Goal: Check status: Check status

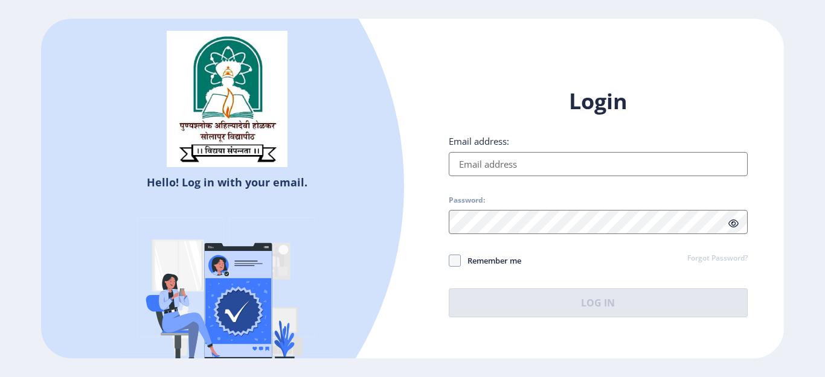
type input "[EMAIL_ADDRESS][DOMAIN_NAME]"
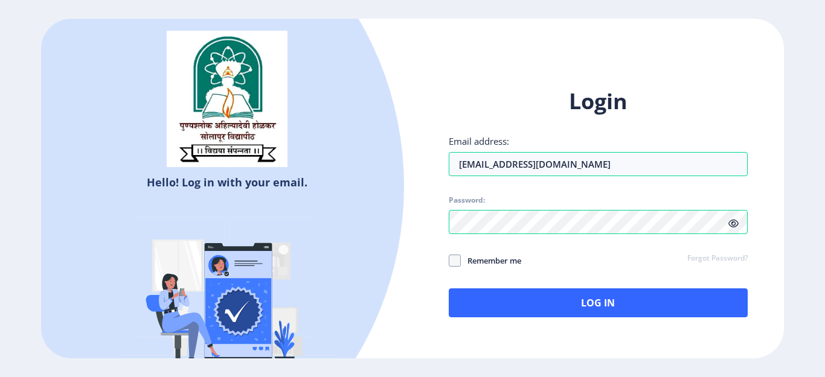
click at [461, 265] on span "Remember me" at bounding box center [491, 261] width 60 height 14
click at [449, 261] on input "Remember me" at bounding box center [448, 261] width 1 height 1
checkbox input "true"
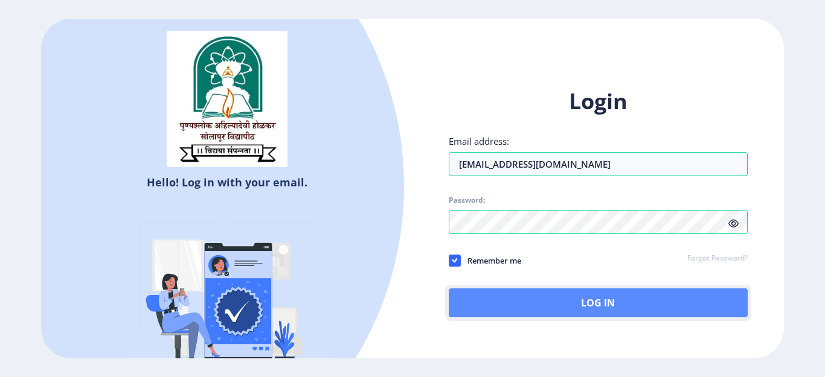
click at [518, 308] on button "Log In" at bounding box center [597, 303] width 299 height 29
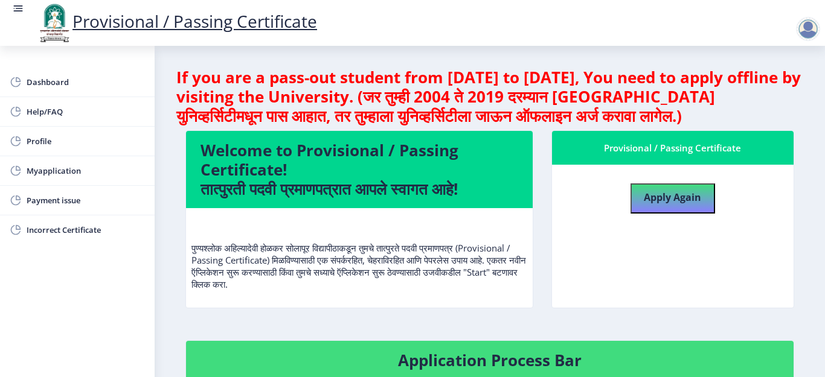
scroll to position [60, 0]
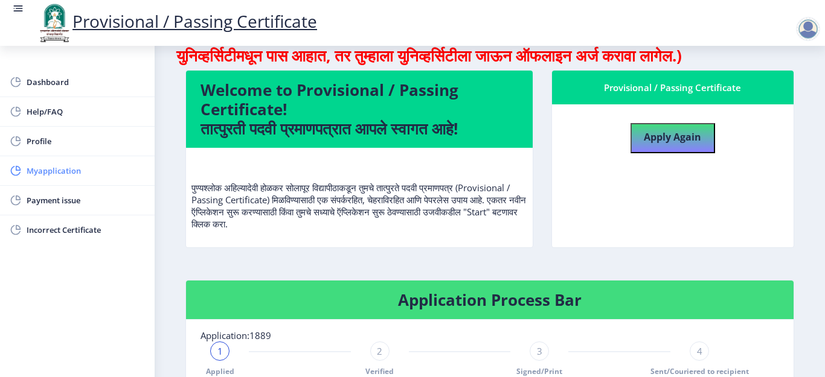
click at [45, 163] on link "Myapplication" at bounding box center [77, 170] width 155 height 29
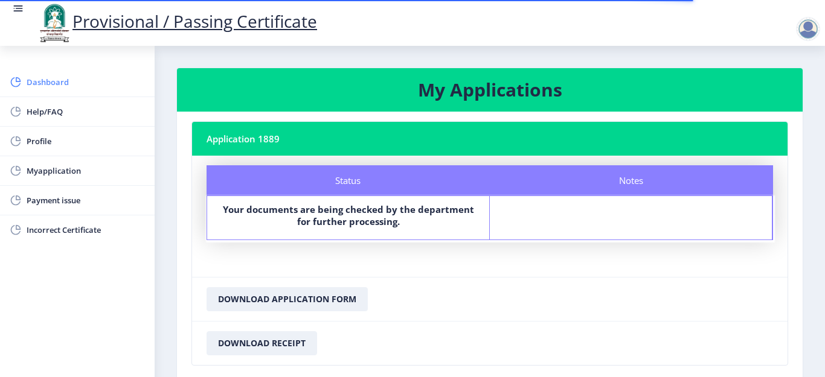
click at [54, 78] on span "Dashboard" at bounding box center [86, 82] width 118 height 14
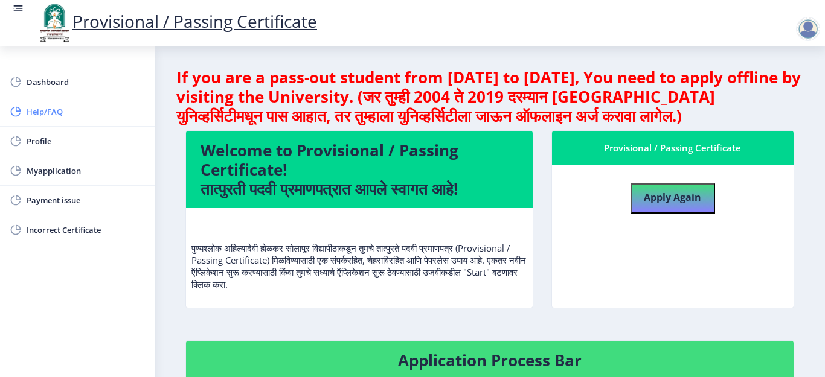
click at [50, 103] on link "Help/FAQ" at bounding box center [77, 111] width 155 height 29
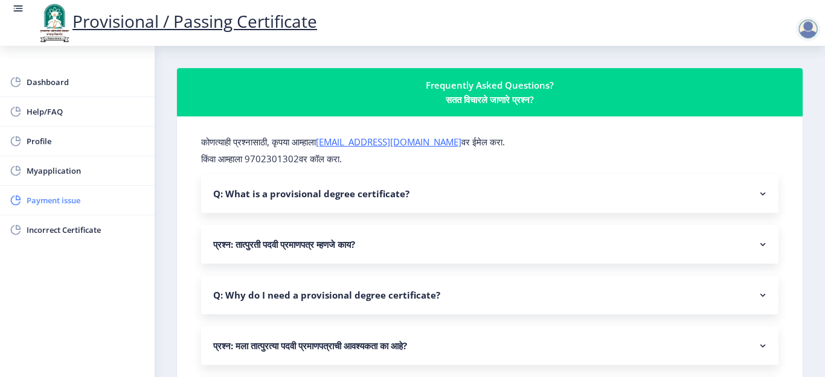
click at [61, 204] on span "Payment issue" at bounding box center [86, 200] width 118 height 14
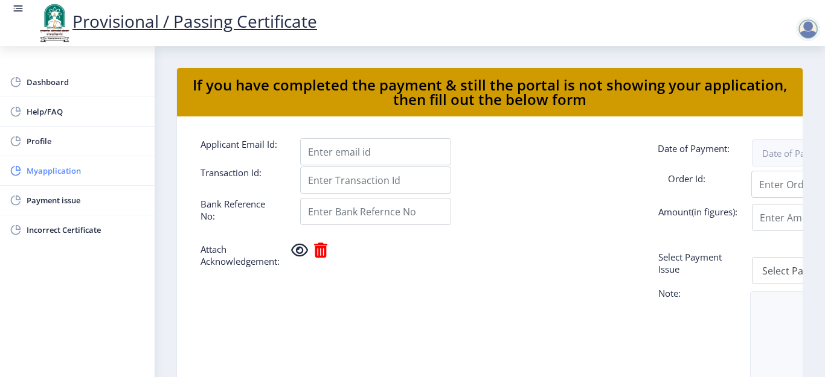
click at [63, 173] on span "Myapplication" at bounding box center [86, 171] width 118 height 14
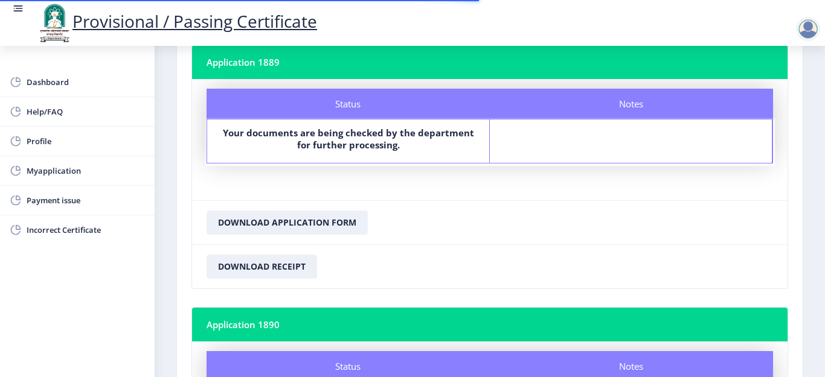
scroll to position [60, 0]
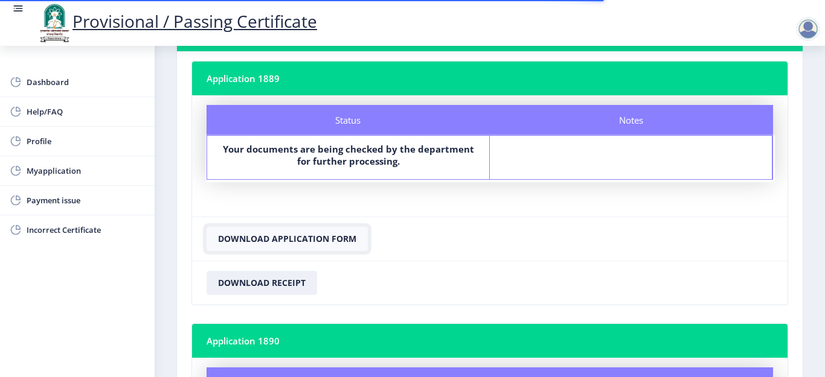
click at [290, 243] on button "Download Application Form" at bounding box center [286, 239] width 161 height 24
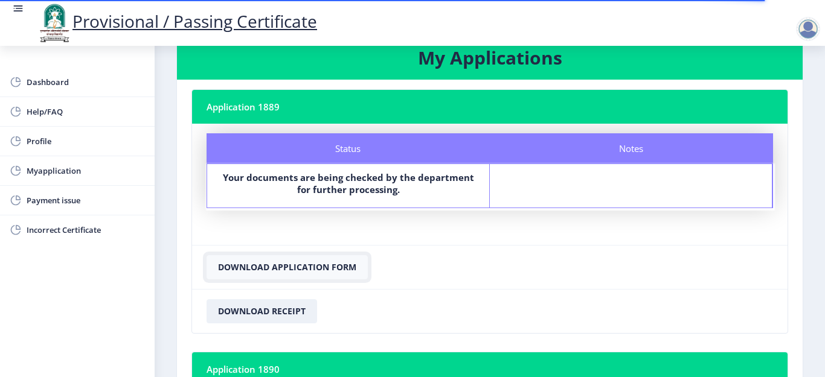
scroll to position [0, 0]
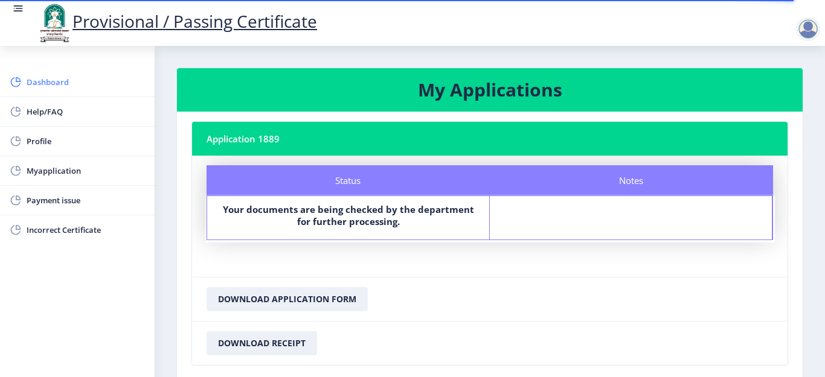
click at [47, 83] on span "Dashboard" at bounding box center [86, 82] width 118 height 14
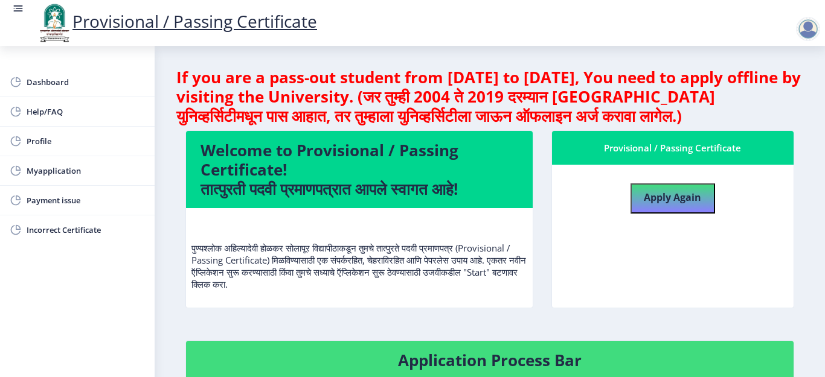
scroll to position [2, 0]
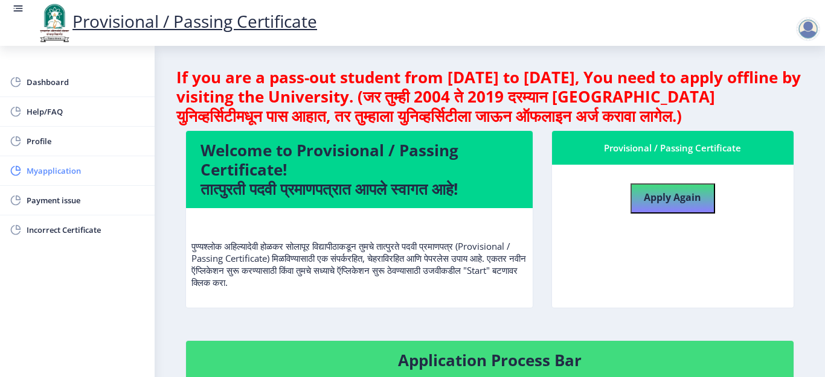
click at [80, 172] on span "Myapplication" at bounding box center [86, 171] width 118 height 14
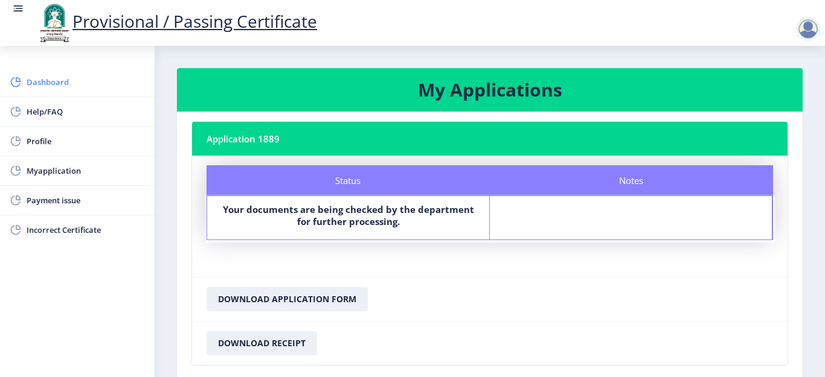
click at [59, 85] on span "Dashboard" at bounding box center [86, 82] width 118 height 14
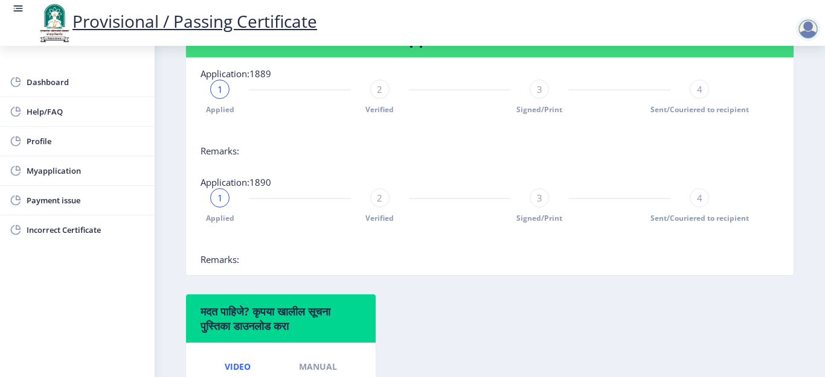
scroll to position [302, 0]
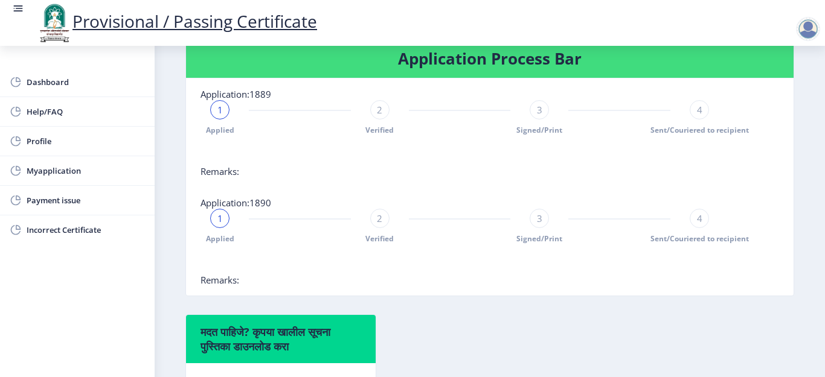
click at [537, 219] on span "3" at bounding box center [539, 218] width 5 height 12
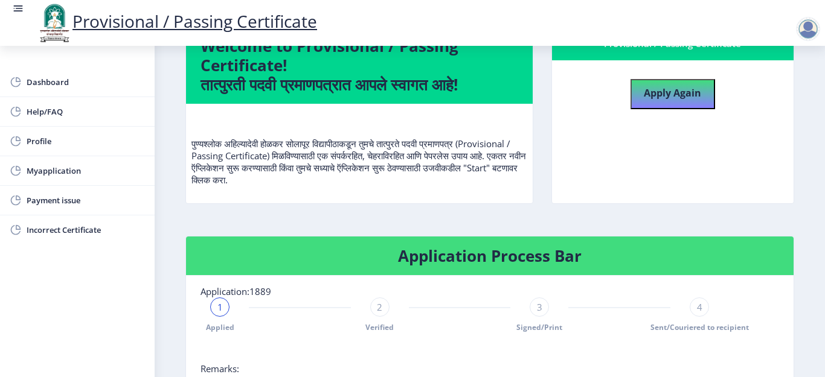
scroll to position [126, 0]
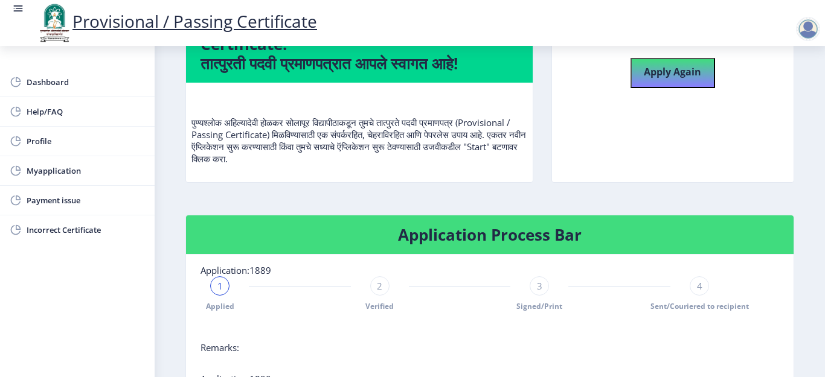
click at [454, 233] on h4 "Application Process Bar" at bounding box center [489, 234] width 578 height 19
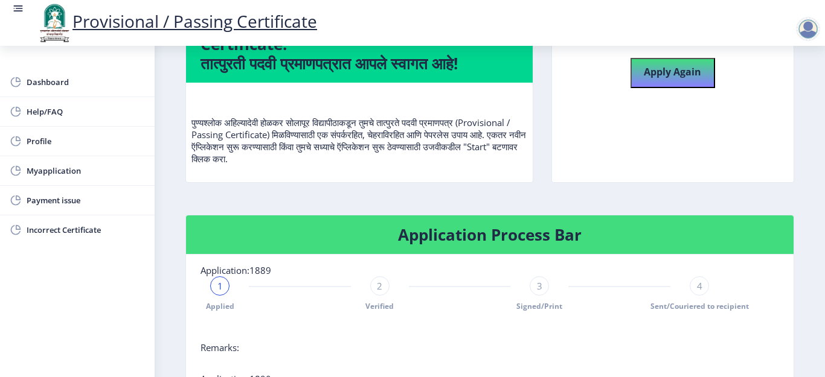
click at [454, 233] on h4 "Application Process Bar" at bounding box center [489, 234] width 578 height 19
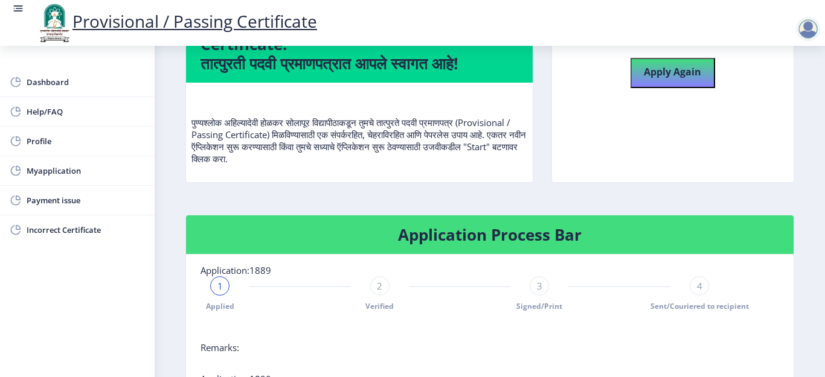
click at [454, 233] on h4 "Application Process Bar" at bounding box center [489, 234] width 578 height 19
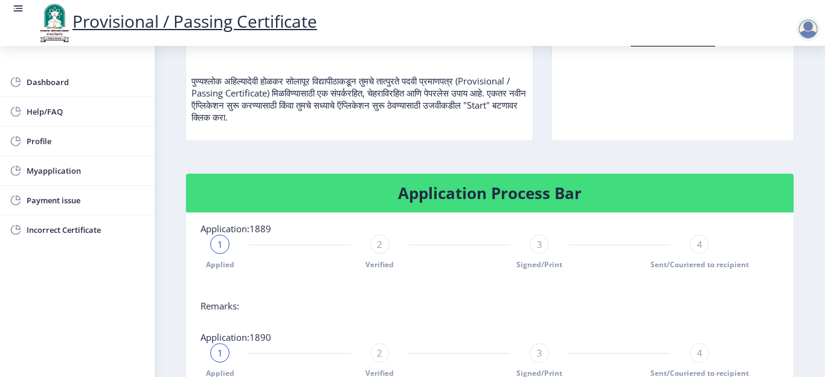
scroll to position [186, 0]
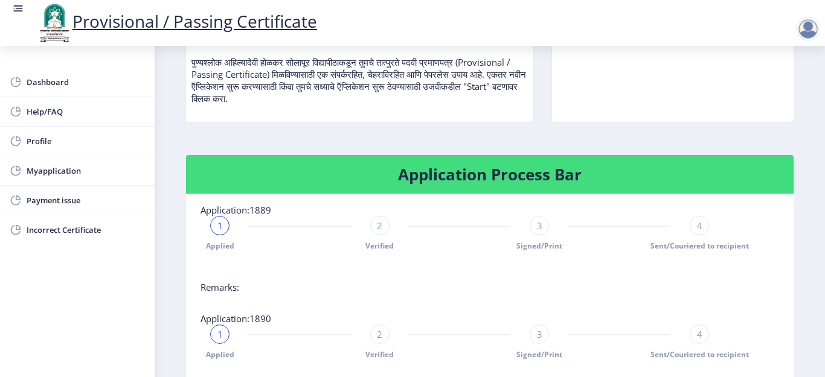
click at [384, 232] on div "2" at bounding box center [379, 225] width 19 height 19
drag, startPoint x: 380, startPoint y: 219, endPoint x: 378, endPoint y: 237, distance: 18.8
click at [379, 221] on div "2" at bounding box center [379, 225] width 19 height 19
click at [381, 227] on span "2" at bounding box center [379, 226] width 5 height 12
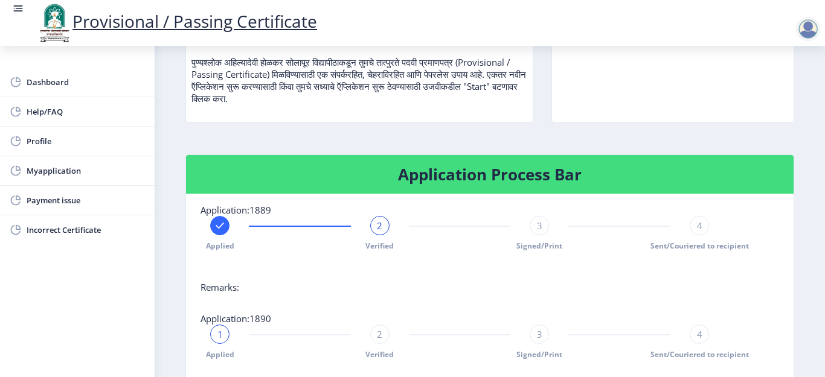
click at [381, 227] on span "2" at bounding box center [379, 226] width 5 height 12
click at [384, 247] on span "Verified" at bounding box center [379, 246] width 28 height 10
click at [375, 337] on div "2" at bounding box center [379, 334] width 19 height 19
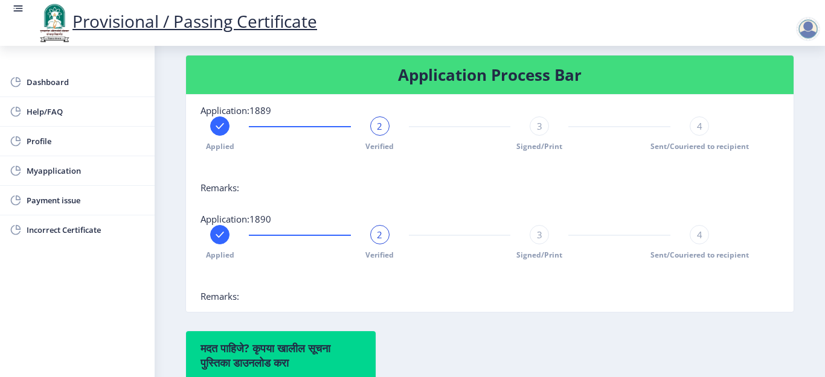
scroll to position [307, 0]
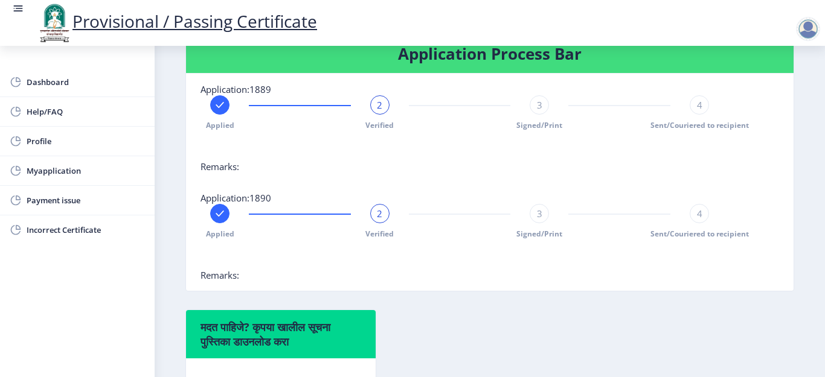
click at [539, 110] on span "3" at bounding box center [539, 105] width 5 height 12
click at [543, 219] on div "3" at bounding box center [538, 213] width 19 height 19
click at [540, 106] on div "3" at bounding box center [538, 104] width 19 height 19
click at [700, 109] on div "4" at bounding box center [698, 104] width 19 height 19
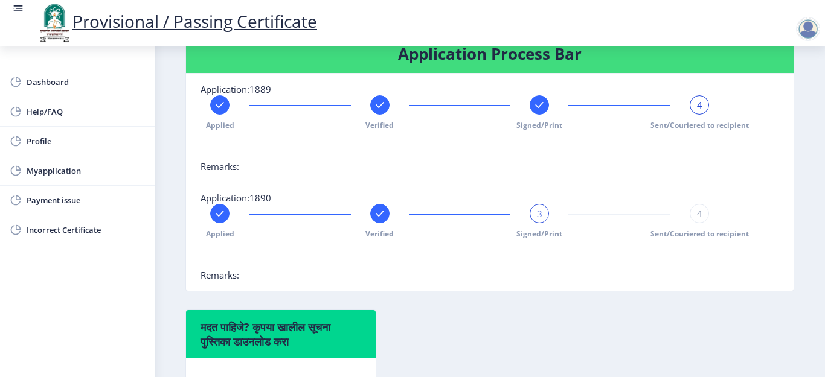
click at [698, 214] on span "4" at bounding box center [699, 214] width 5 height 12
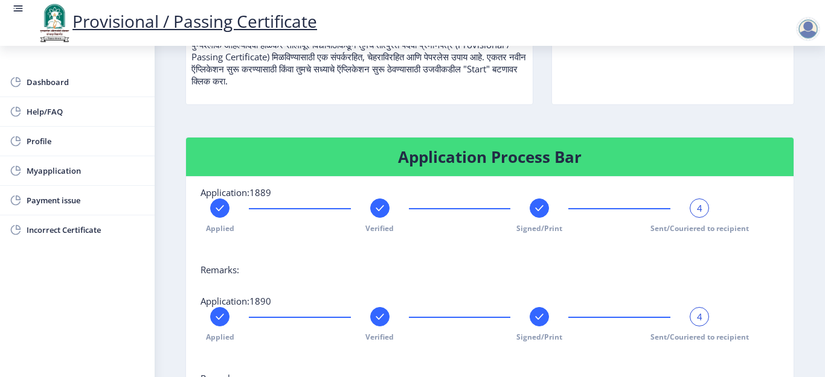
scroll to position [186, 0]
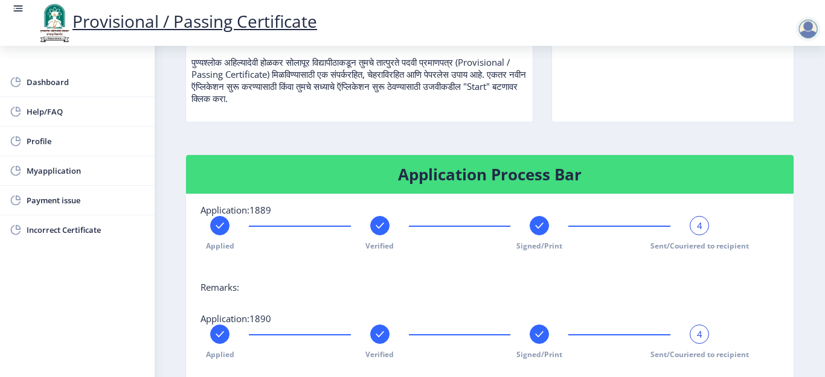
click at [702, 229] on div "4" at bounding box center [698, 225] width 19 height 19
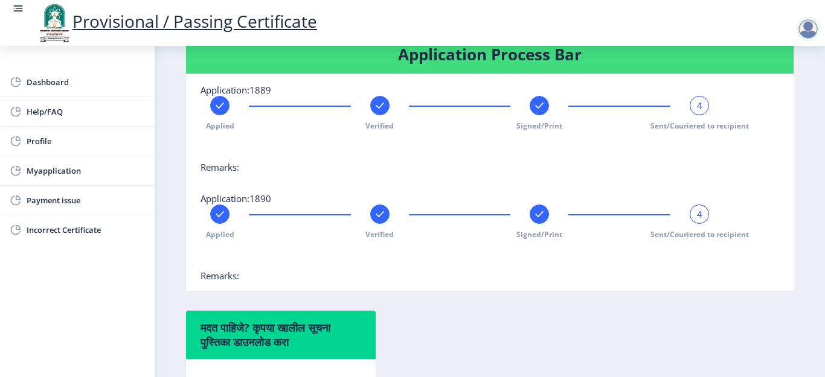
scroll to position [307, 0]
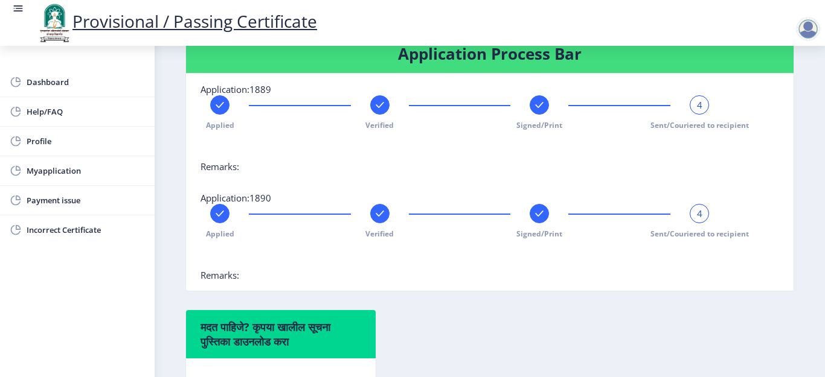
click at [695, 206] on div "4" at bounding box center [698, 213] width 19 height 19
click at [698, 113] on div "4" at bounding box center [698, 104] width 19 height 19
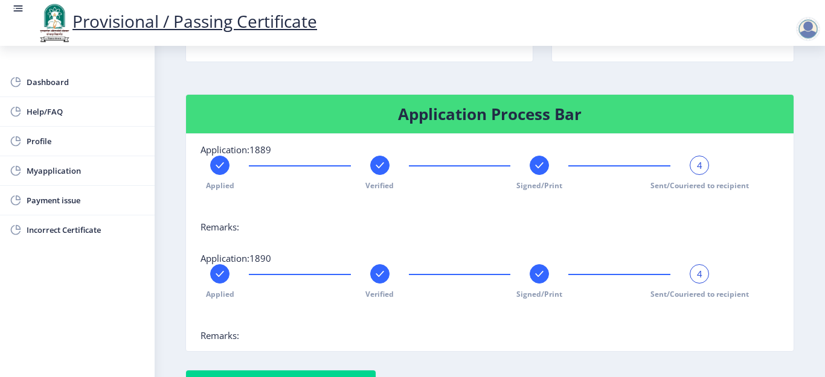
click at [697, 168] on span "4" at bounding box center [699, 165] width 5 height 12
click at [540, 173] on div at bounding box center [538, 165] width 19 height 19
click at [540, 173] on div "3" at bounding box center [538, 165] width 19 height 19
click at [537, 168] on span "3" at bounding box center [539, 165] width 5 height 12
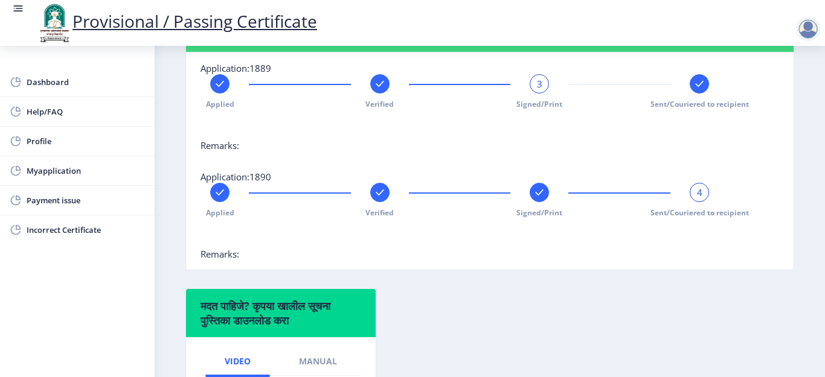
scroll to position [307, 0]
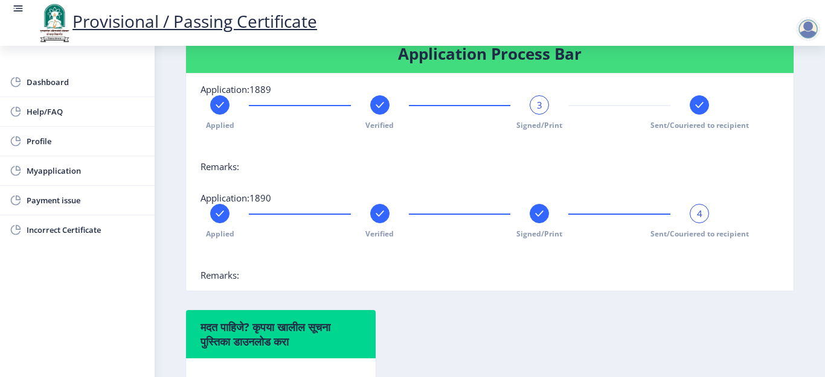
click at [550, 106] on div "Applied Verified 3 Signed/Print Sent/Couriered to recipient" at bounding box center [459, 112] width 518 height 35
click at [526, 109] on div "Applied Verified 3 Signed/Print Sent/Couriered to recipient" at bounding box center [459, 112] width 518 height 35
click at [702, 223] on div "4 Sent/Couriered to recipient" at bounding box center [698, 221] width 19 height 35
click at [697, 215] on span "4" at bounding box center [699, 214] width 5 height 12
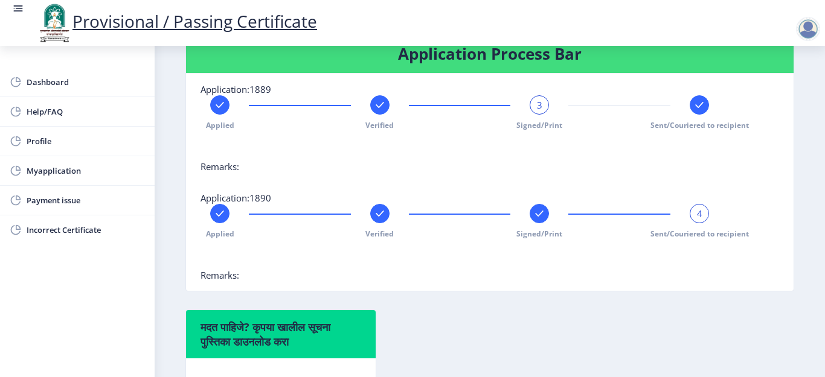
click at [535, 217] on rect at bounding box center [539, 214] width 12 height 12
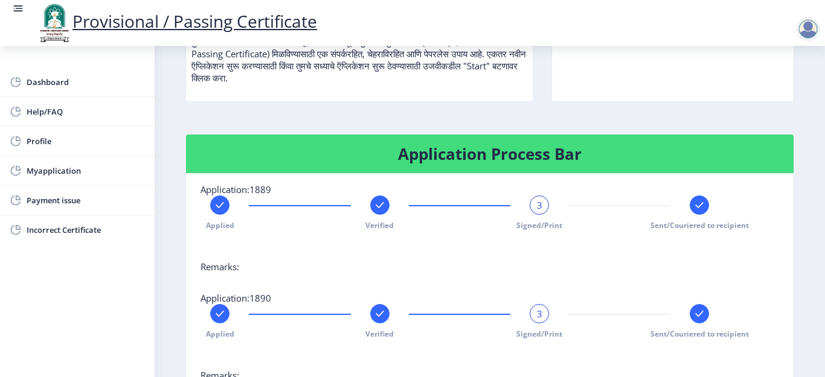
scroll to position [186, 0]
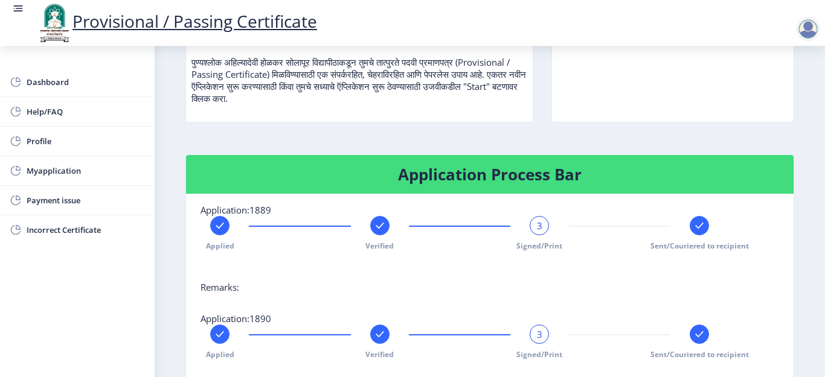
click at [532, 226] on div "3" at bounding box center [538, 225] width 19 height 19
click at [545, 333] on div "3" at bounding box center [538, 334] width 19 height 19
click at [532, 337] on div "3" at bounding box center [538, 334] width 19 height 19
click at [537, 228] on span "3" at bounding box center [539, 226] width 5 height 12
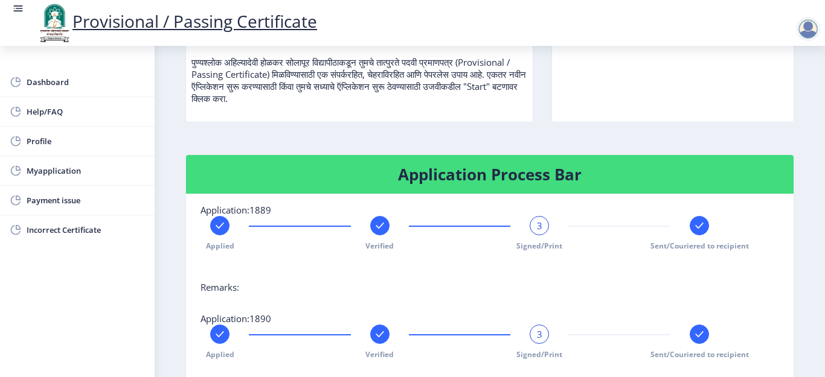
click at [537, 228] on span "3" at bounding box center [539, 226] width 5 height 12
click at [700, 219] on div at bounding box center [698, 225] width 19 height 19
click at [693, 335] on rect at bounding box center [699, 334] width 12 height 12
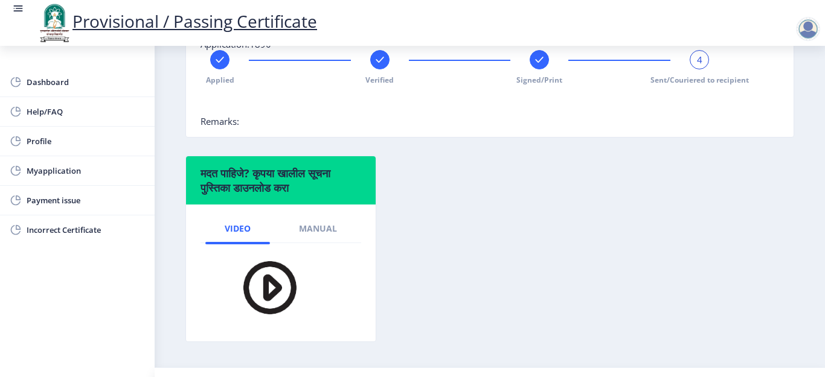
scroll to position [488, 0]
